Goal: Task Accomplishment & Management: Complete application form

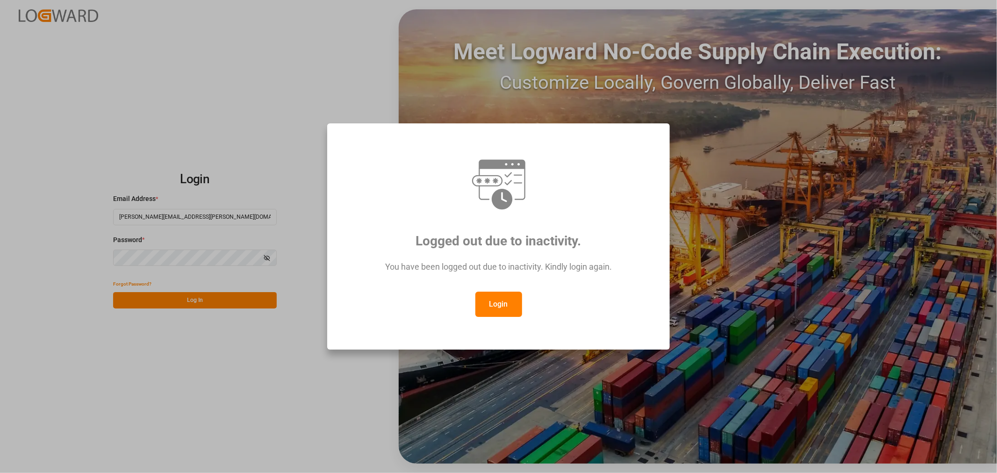
click at [499, 302] on button "Login" at bounding box center [498, 304] width 47 height 25
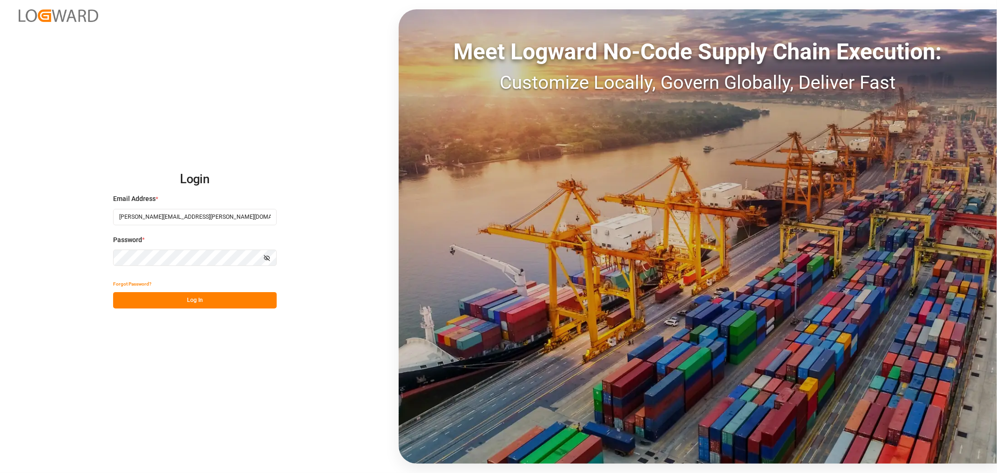
click at [178, 303] on button "Log In" at bounding box center [195, 300] width 164 height 16
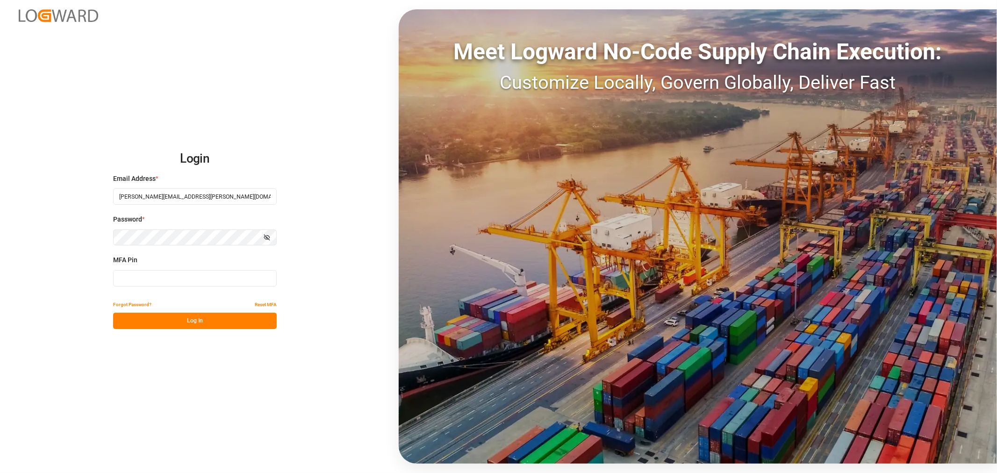
click at [170, 279] on input at bounding box center [195, 278] width 164 height 16
type input "970685"
click at [182, 317] on button "Log In" at bounding box center [195, 321] width 164 height 16
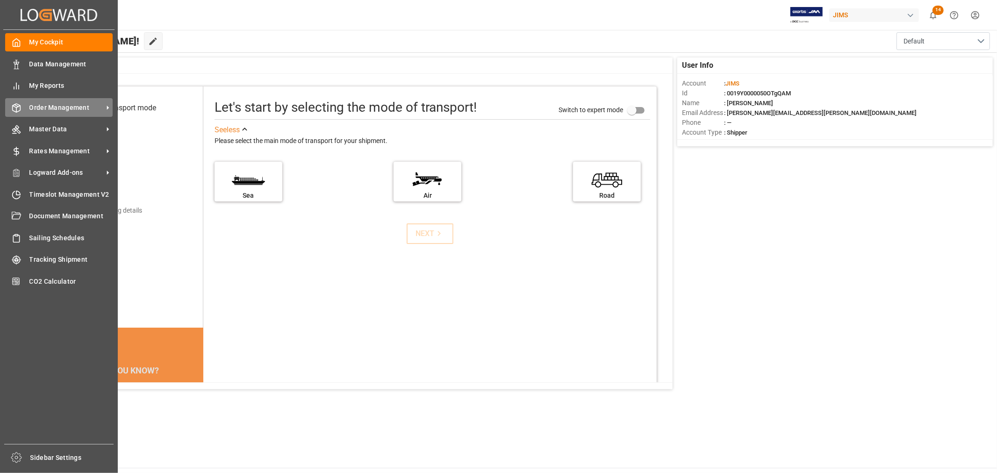
click at [70, 105] on span "Order Management" at bounding box center [66, 108] width 74 height 10
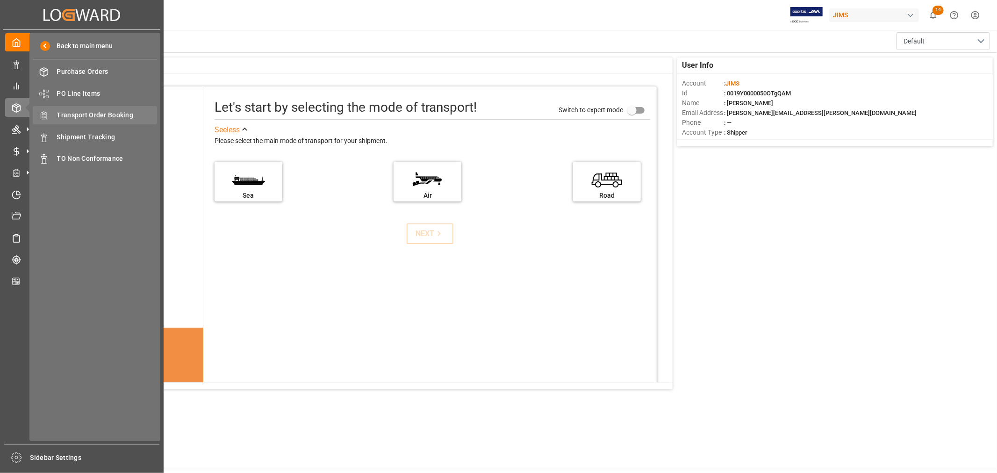
click at [108, 111] on span "Transport Order Booking" at bounding box center [107, 115] width 100 height 10
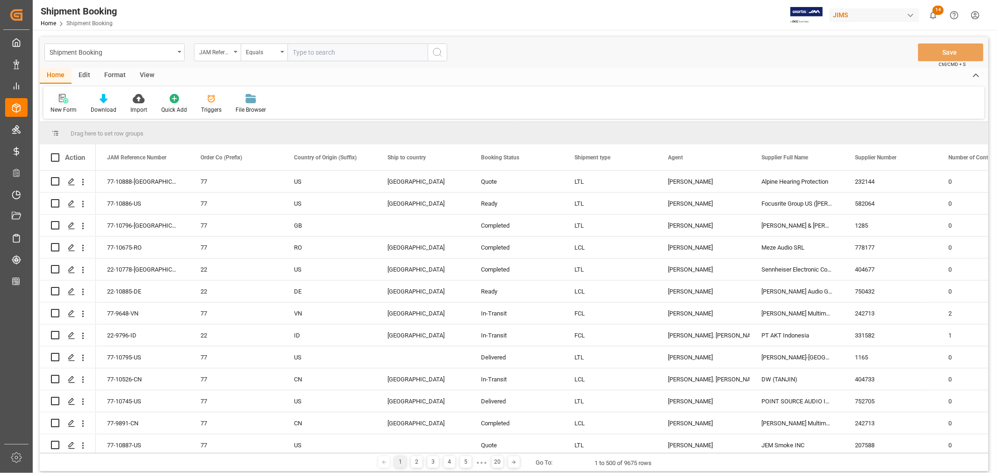
click at [65, 101] on icon at bounding box center [63, 98] width 9 height 9
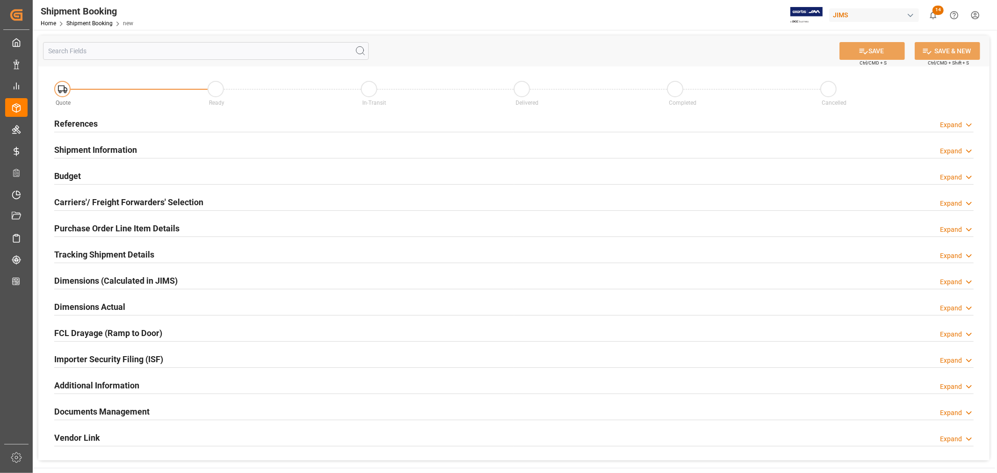
click at [89, 124] on h2 "References" at bounding box center [75, 123] width 43 height 13
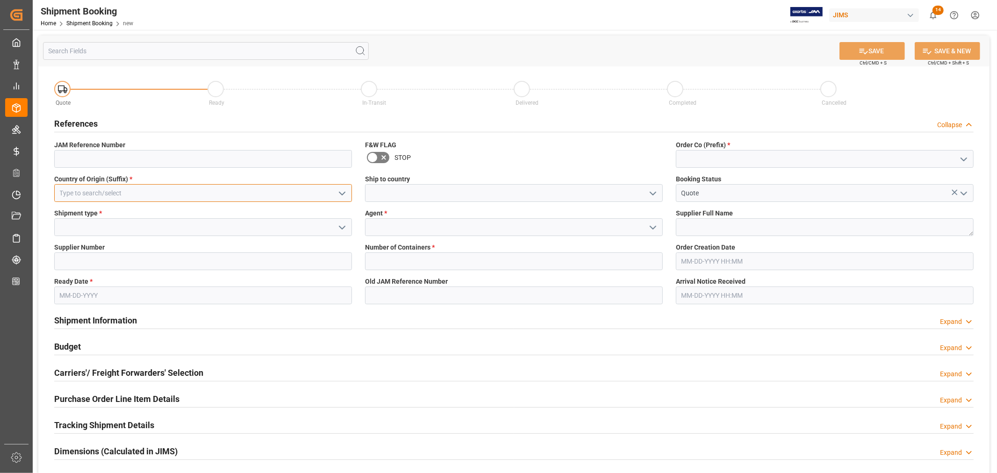
click at [138, 193] on input at bounding box center [203, 193] width 298 height 18
click at [100, 213] on div "SE" at bounding box center [203, 213] width 297 height 21
type input "SE"
drag, startPoint x: 652, startPoint y: 194, endPoint x: 638, endPoint y: 195, distance: 13.7
click at [653, 194] on icon "open menu" at bounding box center [652, 193] width 11 height 11
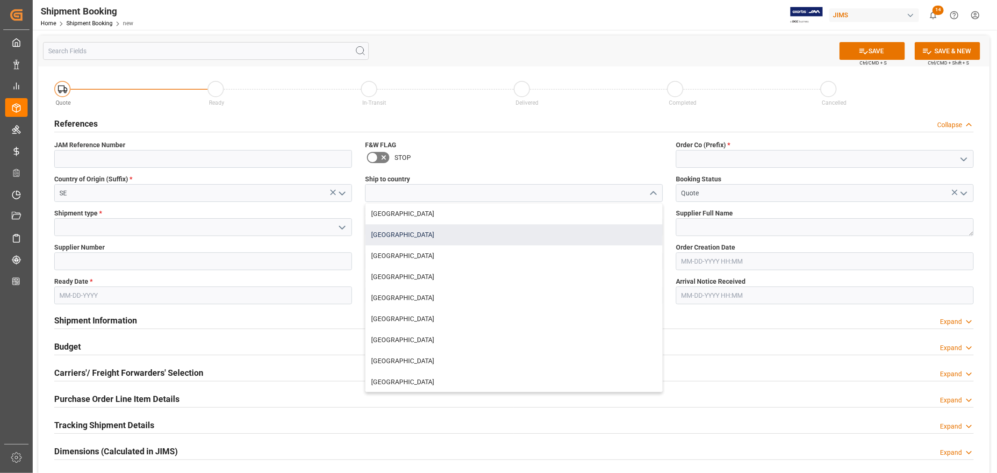
click at [417, 231] on div "[GEOGRAPHIC_DATA]" at bounding box center [514, 234] width 297 height 21
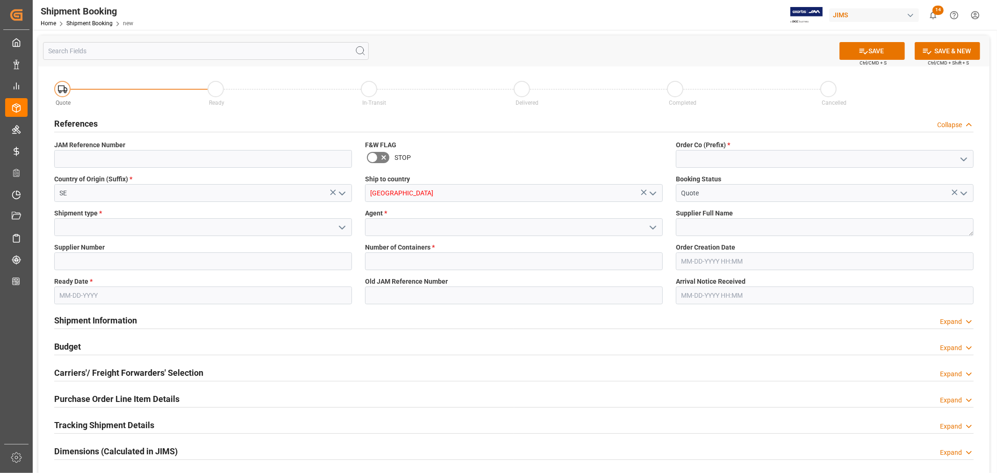
type input "[GEOGRAPHIC_DATA]"
click at [693, 154] on input at bounding box center [825, 159] width 298 height 18
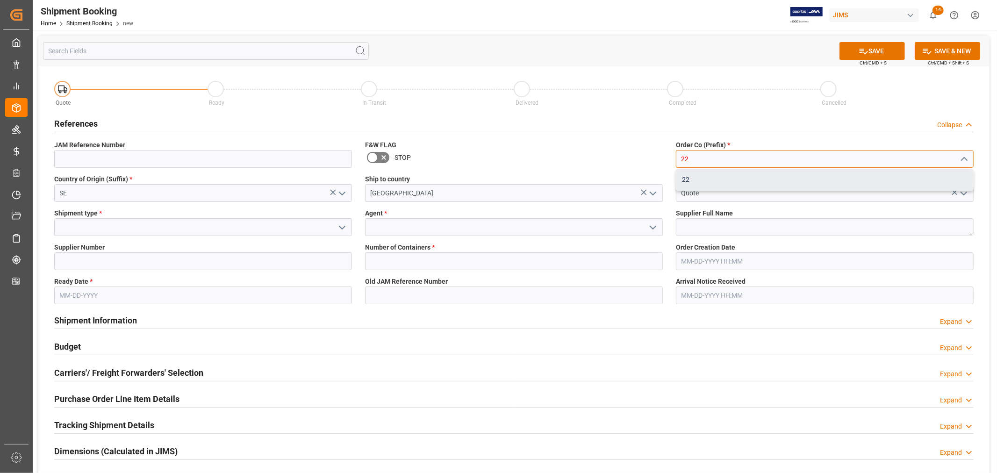
click at [687, 177] on div "22" at bounding box center [824, 179] width 297 height 21
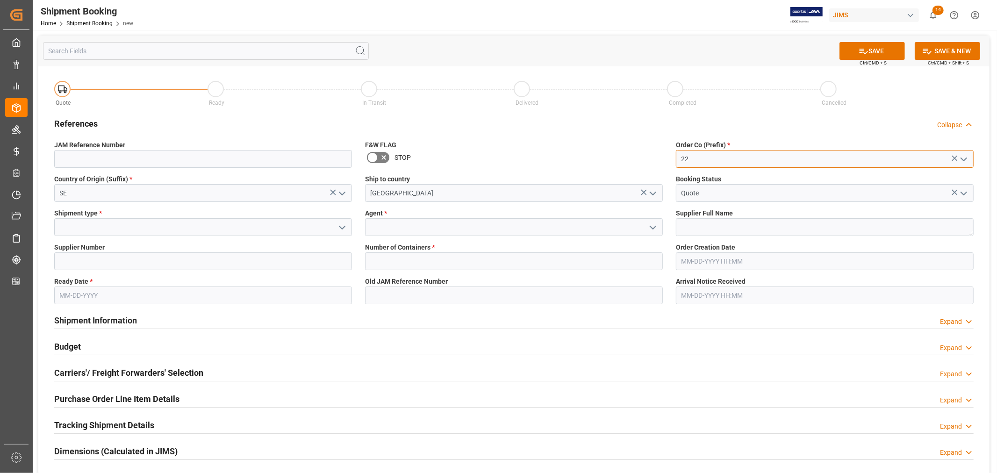
type input "22"
click at [344, 227] on polyline "open menu" at bounding box center [342, 227] width 6 height 3
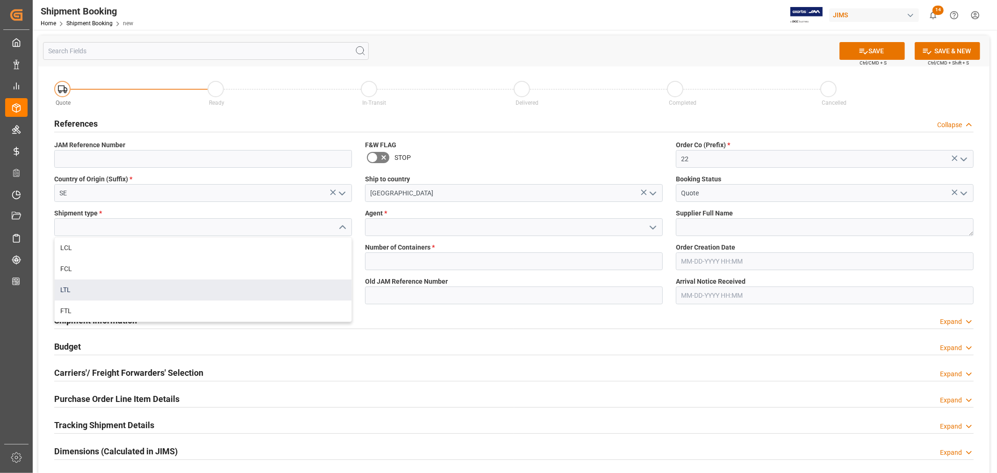
click at [203, 296] on div "LTL" at bounding box center [203, 290] width 297 height 21
type input "LTL"
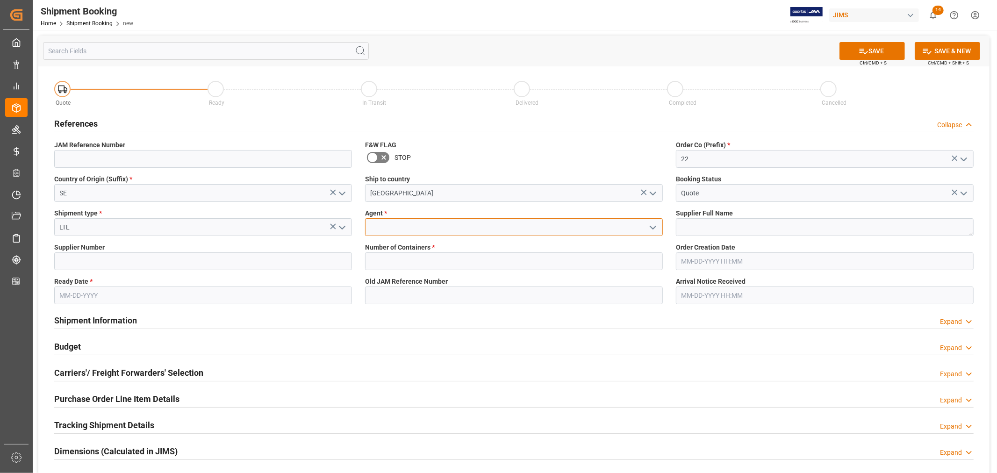
click at [421, 230] on input at bounding box center [514, 227] width 298 height 18
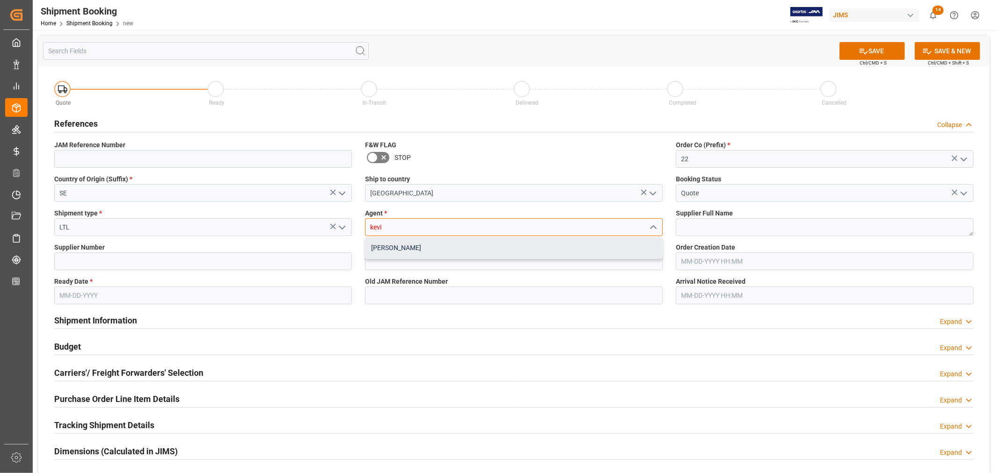
click at [413, 250] on div "[PERSON_NAME]" at bounding box center [514, 247] width 297 height 21
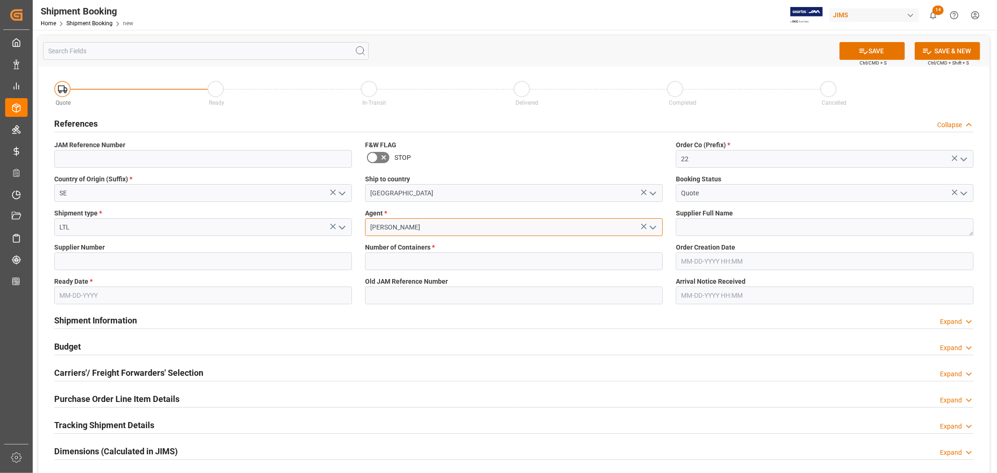
type input "[PERSON_NAME]"
click at [117, 262] on input at bounding box center [203, 261] width 298 height 18
type input "212850"
click at [374, 259] on input "text" at bounding box center [514, 261] width 298 height 18
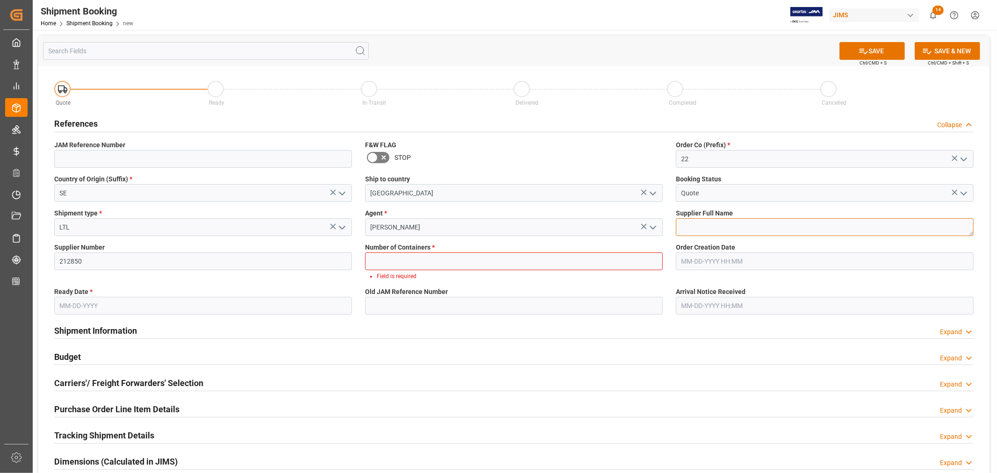
click at [679, 223] on textarea at bounding box center [825, 227] width 298 height 18
paste textarea "Clavia DMI AB (W/T*)-"
type textarea "Clavia DMI AB (W/T*)-"
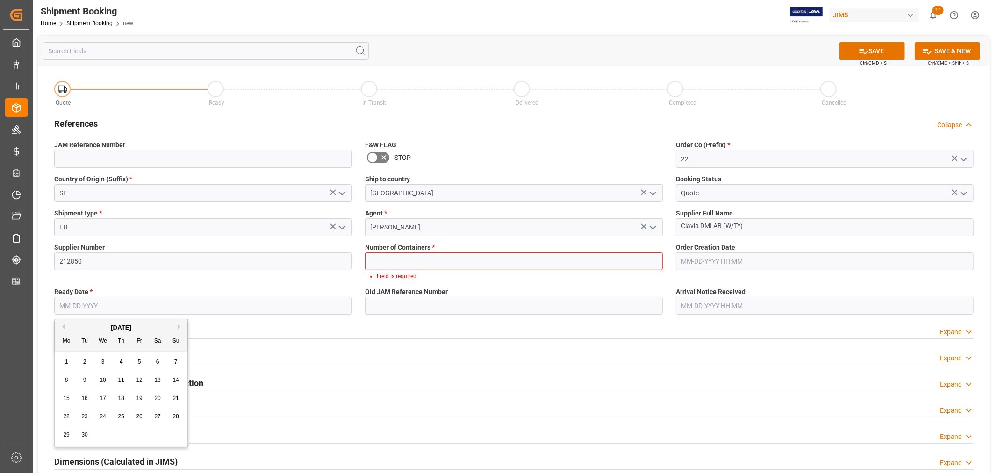
click at [106, 304] on input "text" at bounding box center [203, 306] width 298 height 18
click at [77, 329] on div "[DATE]" at bounding box center [121, 327] width 133 height 9
click at [159, 398] on span "20" at bounding box center [157, 398] width 6 height 7
type input "[DATE]"
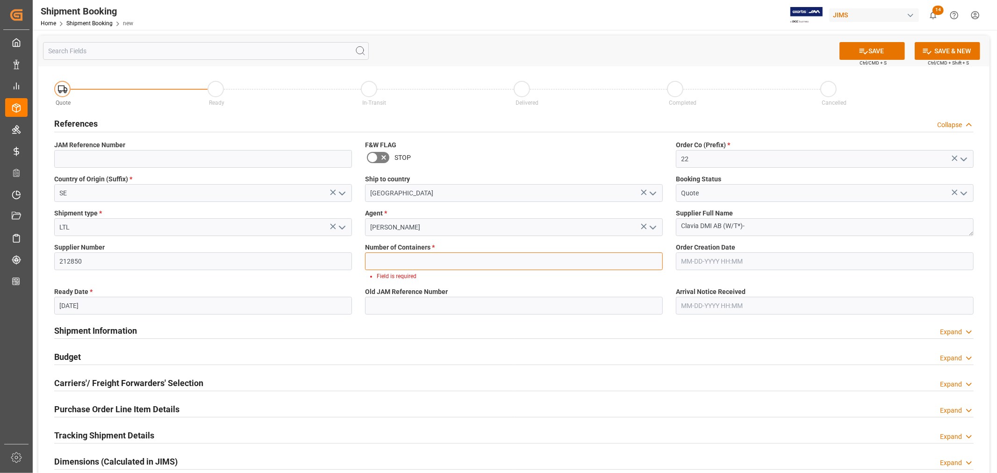
click at [443, 255] on input "text" at bounding box center [514, 261] width 298 height 18
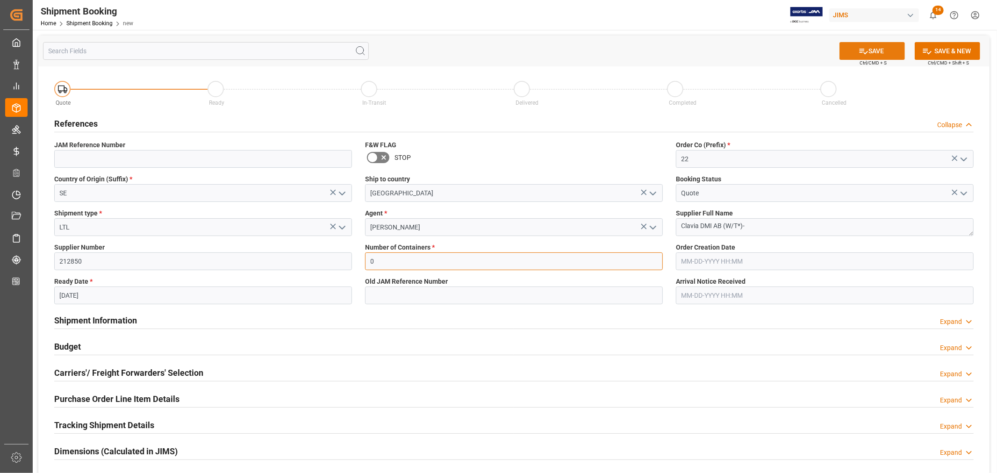
type input "0"
click at [875, 50] on button "SAVE" at bounding box center [871, 51] width 65 height 18
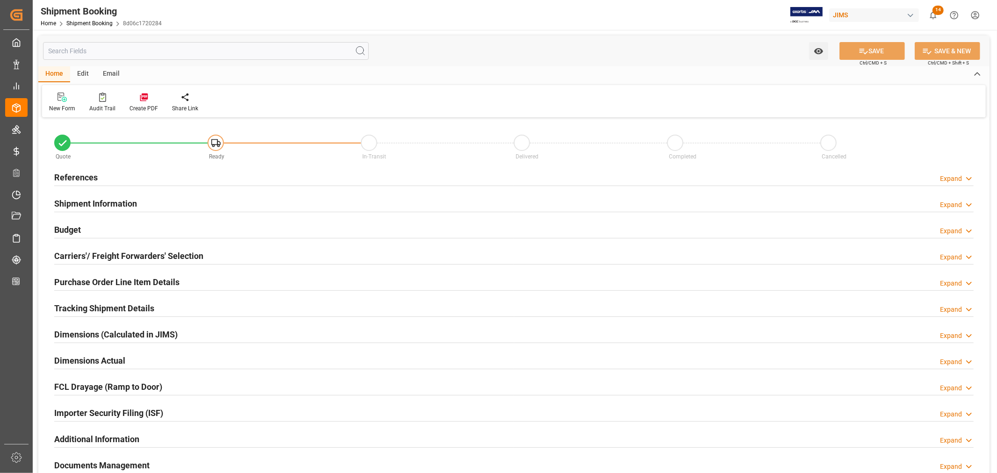
type input "0"
type input "[DATE]"
click at [78, 171] on h2 "References" at bounding box center [75, 177] width 43 height 13
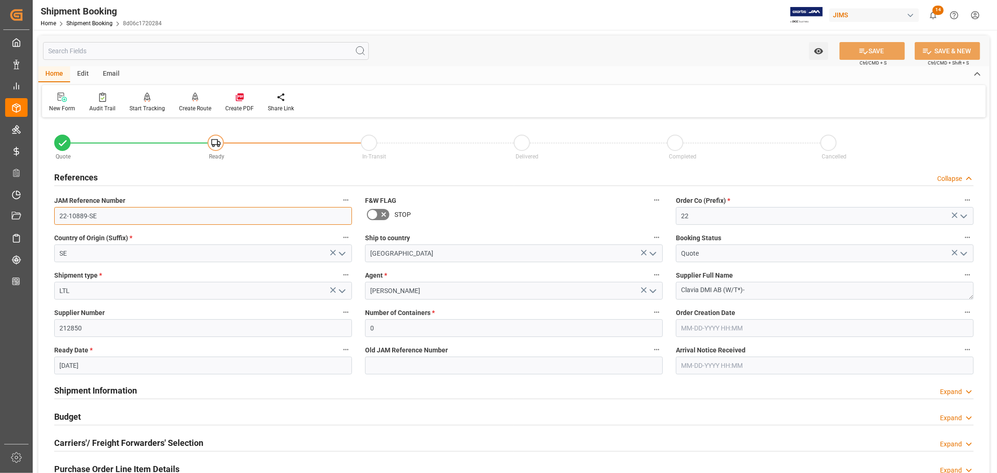
drag, startPoint x: 97, startPoint y: 214, endPoint x: 55, endPoint y: 214, distance: 42.1
click at [55, 214] on input "22-10889-SE" at bounding box center [203, 216] width 298 height 18
